Goal: Find specific page/section: Find specific page/section

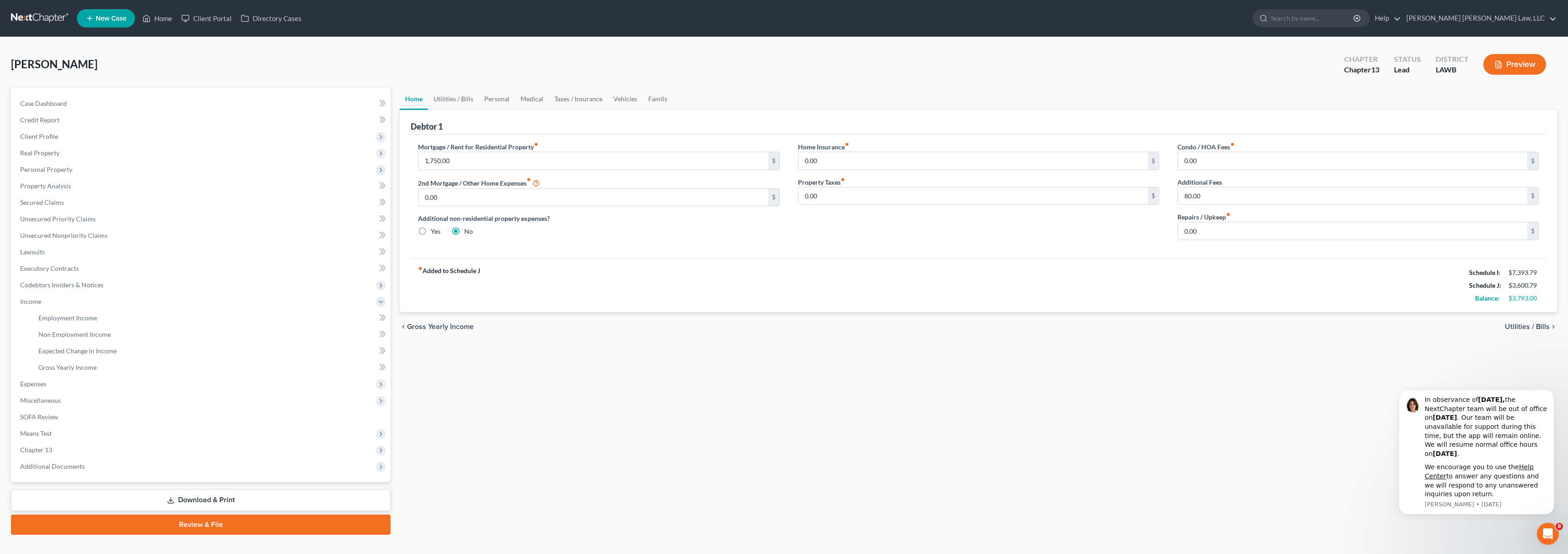
click at [29, 16] on link at bounding box center [40, 19] width 58 height 16
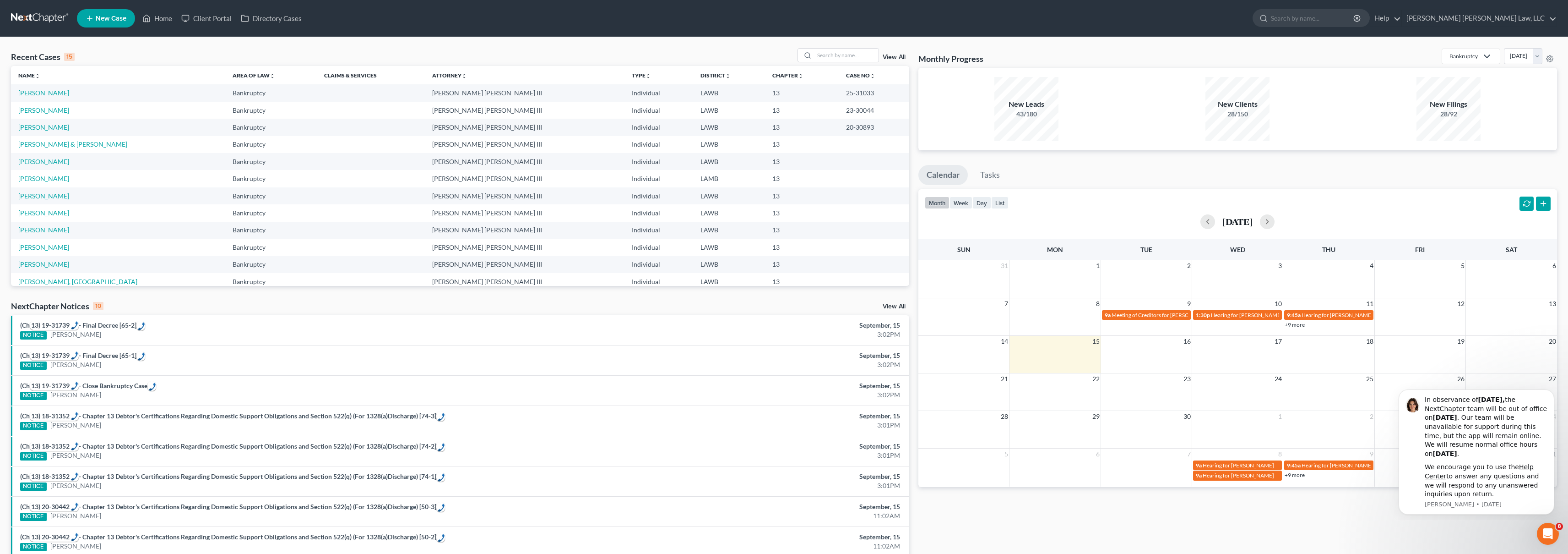
click at [25, 16] on link at bounding box center [40, 19] width 58 height 16
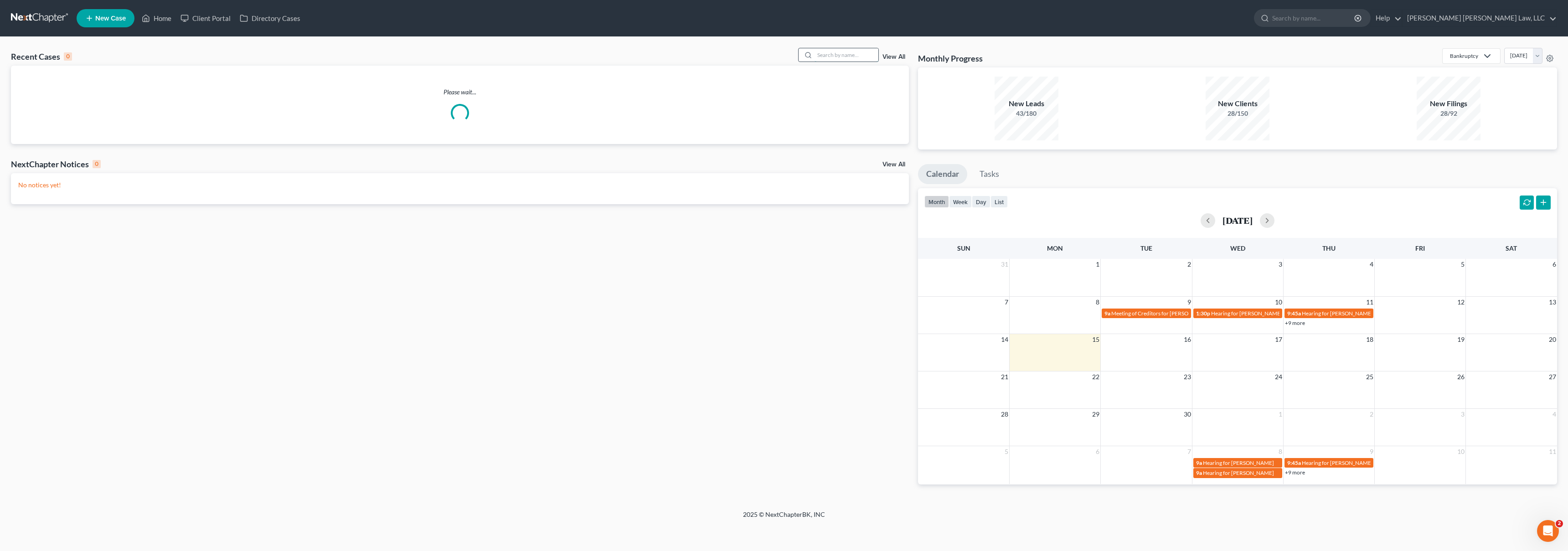
click at [856, 53] on input "search" at bounding box center [846, 55] width 64 height 13
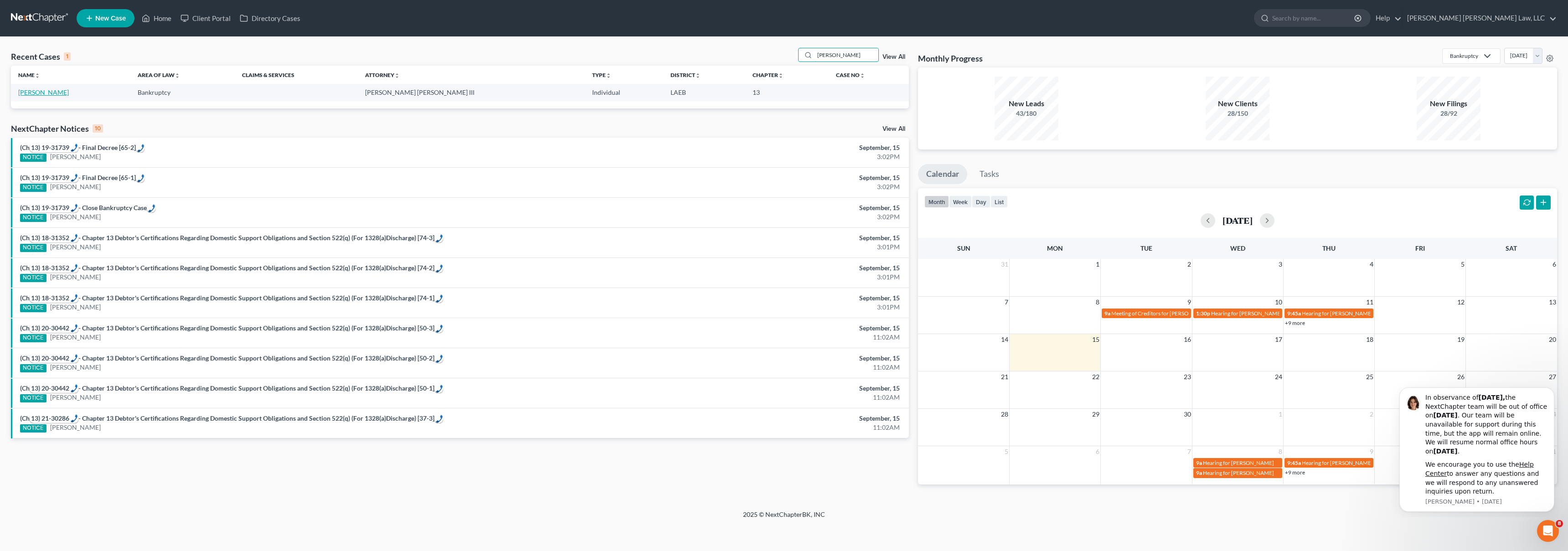
type input "copeland, randolph"
click at [39, 90] on link "[PERSON_NAME]" at bounding box center [44, 92] width 51 height 8
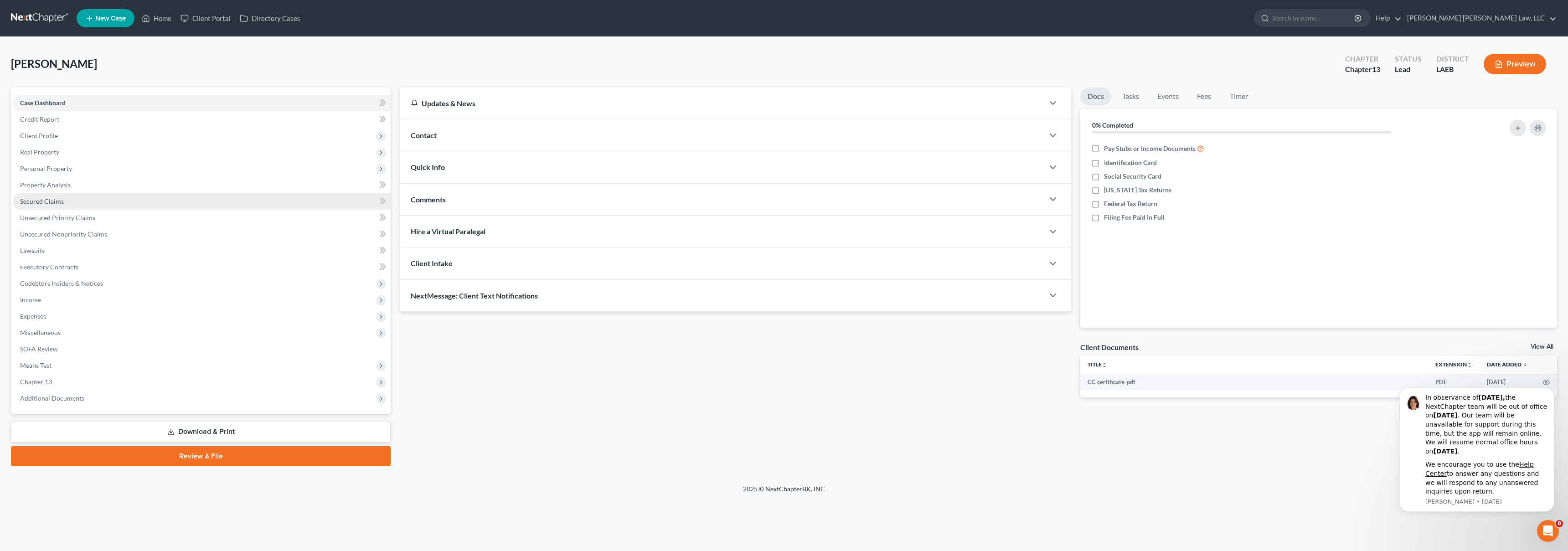
click at [48, 199] on span "Secured Claims" at bounding box center [42, 201] width 44 height 8
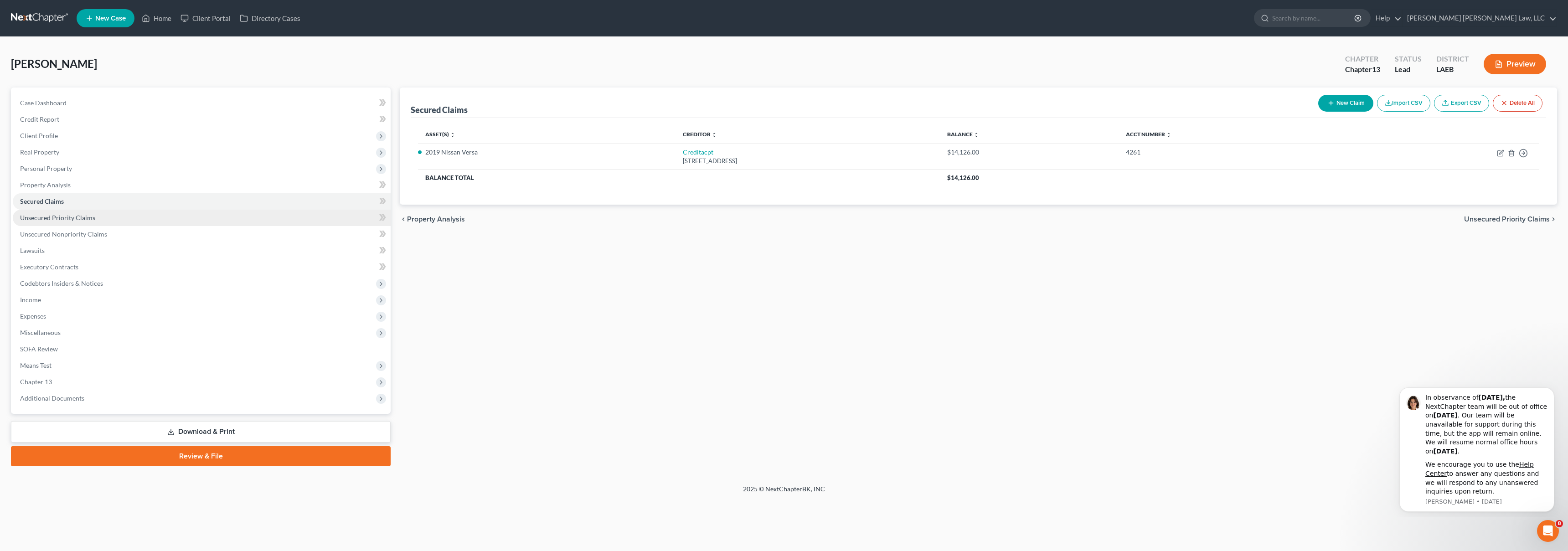
click at [128, 217] on link "Unsecured Priority Claims" at bounding box center [202, 218] width 378 height 16
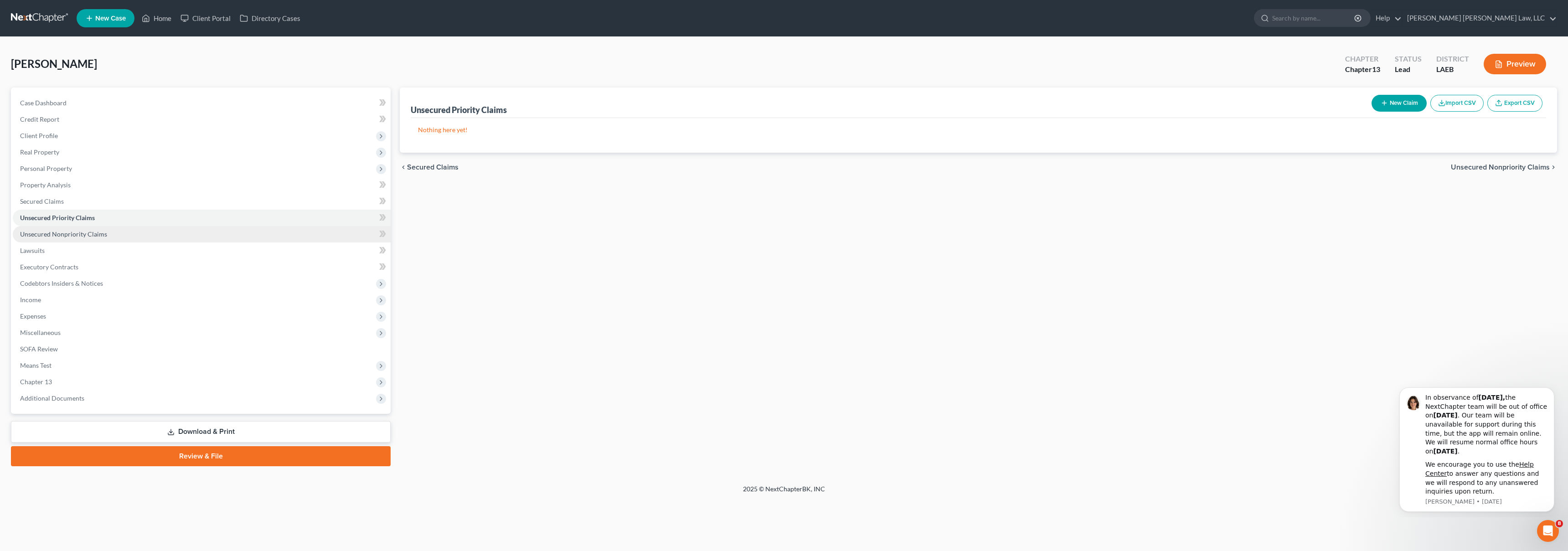
click at [132, 234] on link "Unsecured Nonpriority Claims" at bounding box center [202, 234] width 378 height 16
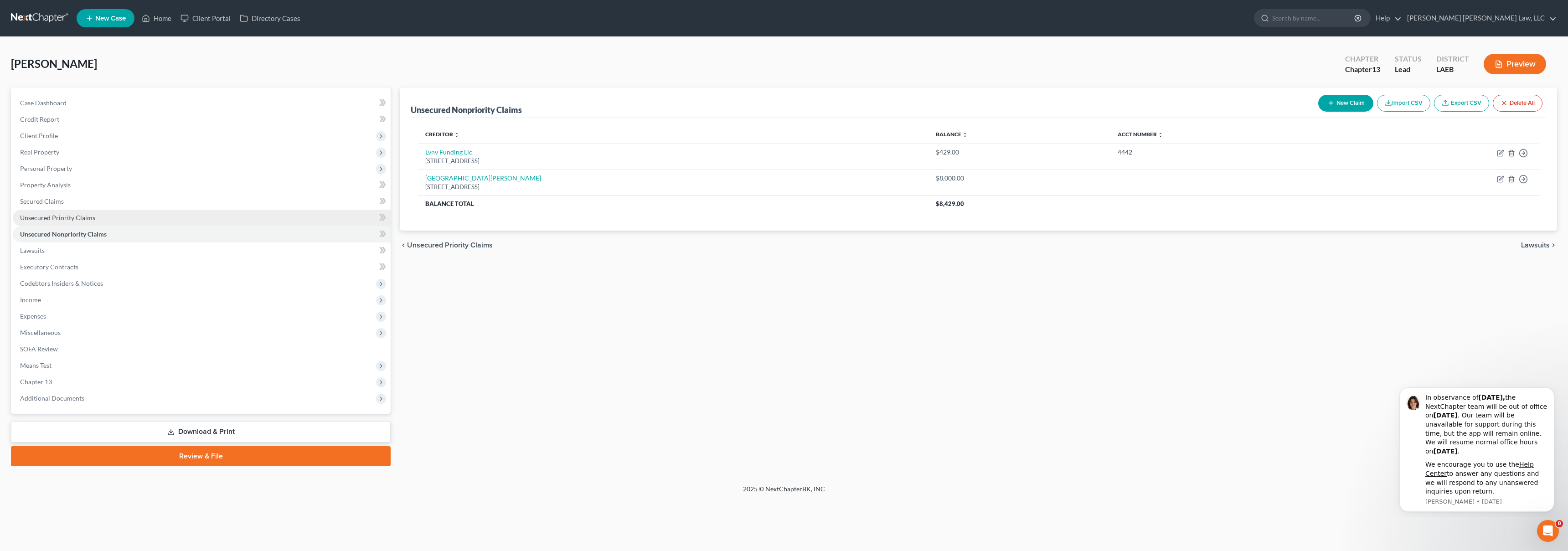
click at [138, 217] on link "Unsecured Priority Claims" at bounding box center [202, 218] width 378 height 16
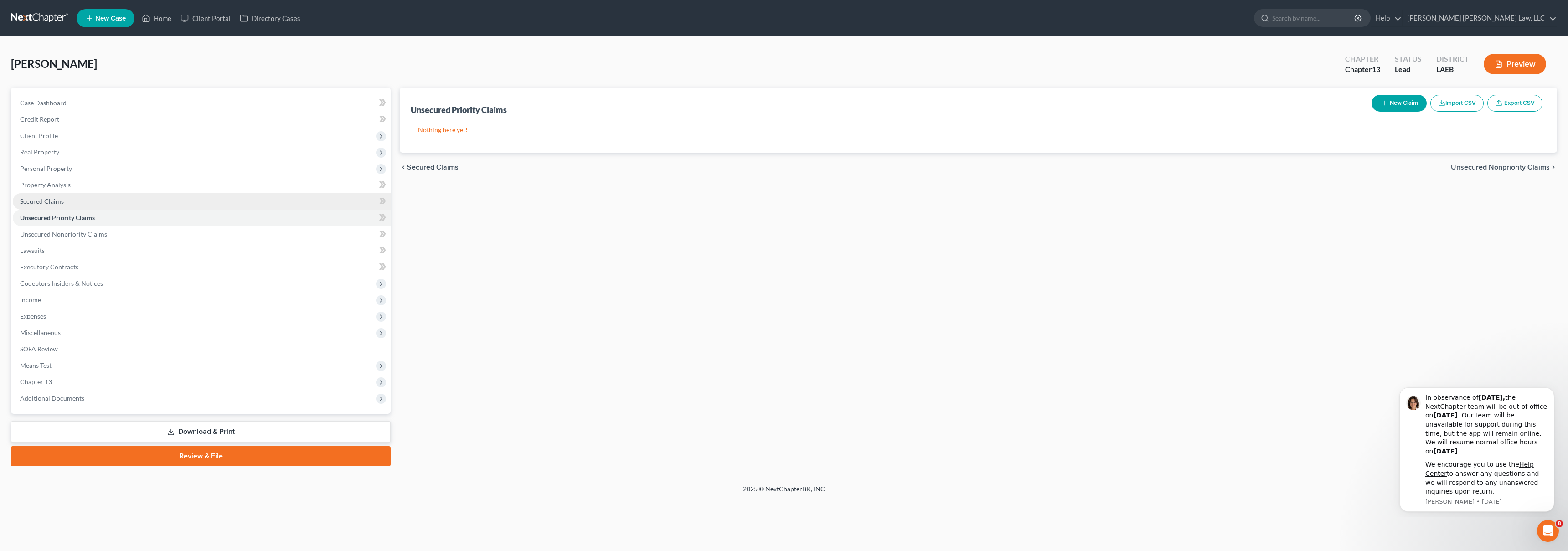
click at [144, 203] on link "Secured Claims" at bounding box center [202, 202] width 378 height 16
